Goal: Task Accomplishment & Management: Complete application form

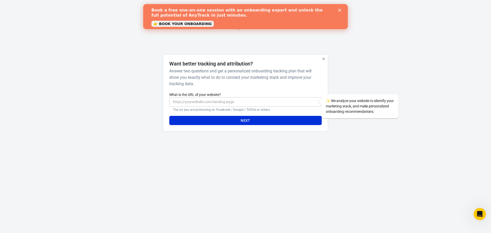
click at [216, 102] on input "What is the URL of your website?" at bounding box center [245, 101] width 152 height 9
click at [338, 7] on div "Book a free one-on-one session with an onboarding expert and unlock the full po…" at bounding box center [245, 16] width 188 height 21
click at [338, 9] on div "Book a free one-on-one session with an onboarding expert and unlock the full po…" at bounding box center [245, 16] width 188 height 21
click at [341, 10] on div "Close" at bounding box center [340, 10] width 5 height 3
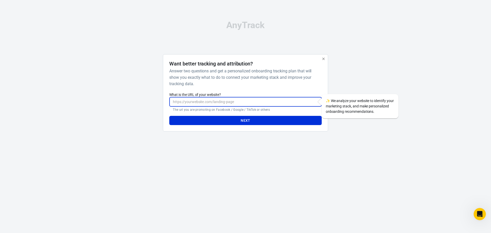
paste input "[URL][DOMAIN_NAME]"
type input "[URL][DOMAIN_NAME]"
click at [228, 120] on button "Next" at bounding box center [245, 120] width 152 height 9
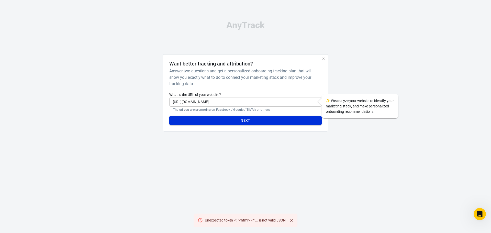
click at [263, 120] on button "Next" at bounding box center [245, 120] width 152 height 9
click at [321, 62] on div at bounding box center [323, 59] width 7 height 7
